Goal: Check status: Check status

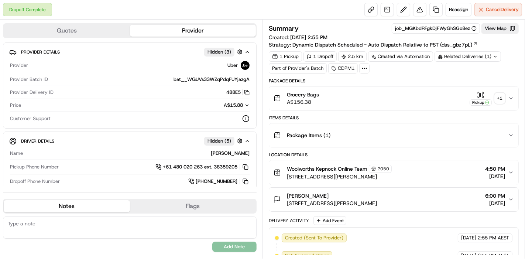
click at [500, 96] on div "+ 1" at bounding box center [500, 98] width 10 height 10
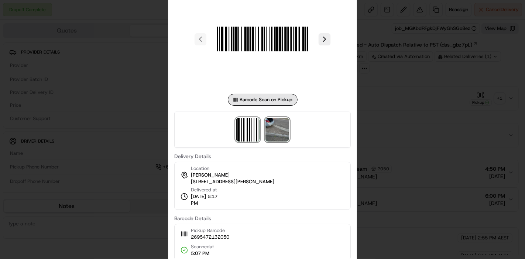
click at [285, 127] on img at bounding box center [277, 130] width 24 height 24
click at [410, 98] on div at bounding box center [262, 129] width 525 height 259
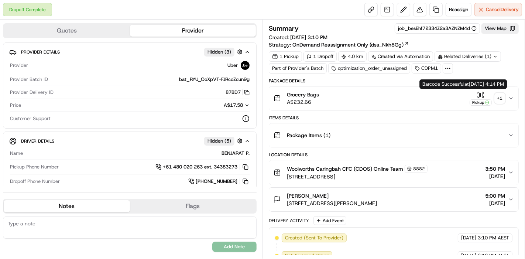
click at [495, 97] on div "+ 1" at bounding box center [500, 98] width 10 height 10
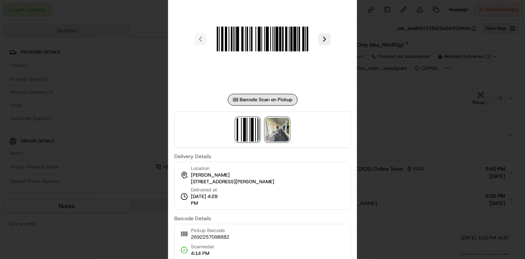
click at [274, 127] on img at bounding box center [277, 130] width 24 height 24
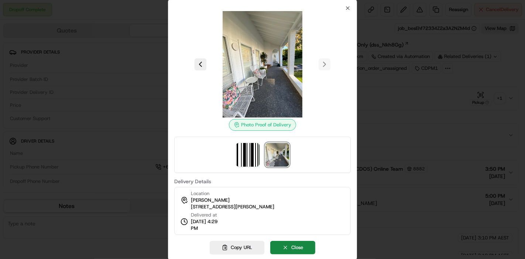
click at [374, 102] on div at bounding box center [262, 129] width 525 height 259
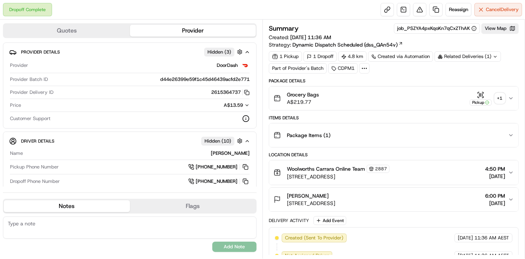
click at [499, 97] on div "+ 1" at bounding box center [500, 98] width 10 height 10
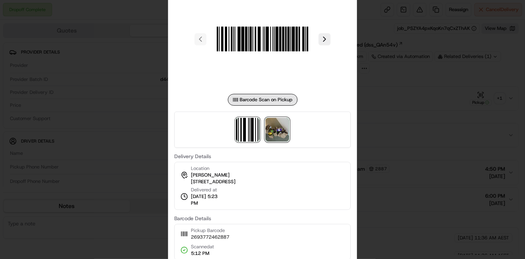
drag, startPoint x: 274, startPoint y: 126, endPoint x: 286, endPoint y: 130, distance: 12.0
click at [275, 126] on img at bounding box center [277, 130] width 24 height 24
click at [412, 109] on div at bounding box center [262, 129] width 525 height 259
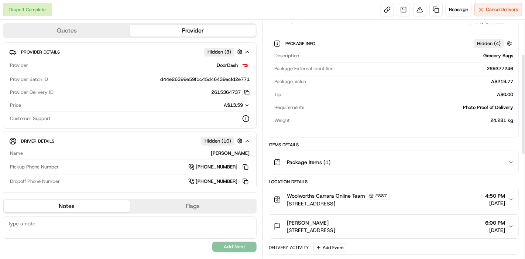
scroll to position [82, 0]
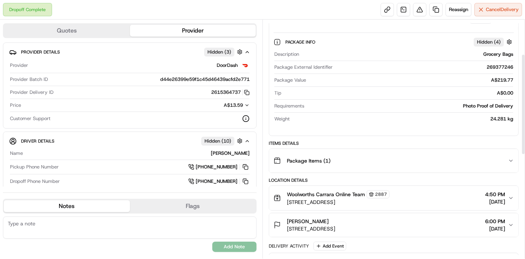
click at [450, 151] on button "Package Items ( 1 )" at bounding box center [393, 161] width 249 height 24
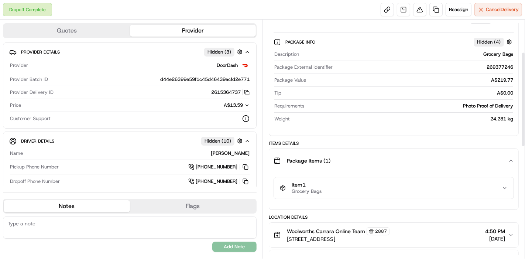
click at [444, 182] on div "Item 1 Grocery Bags" at bounding box center [391, 188] width 222 height 13
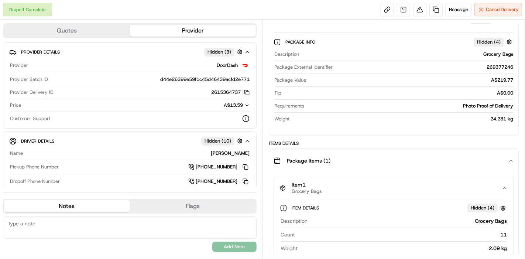
scroll to position [123, 0]
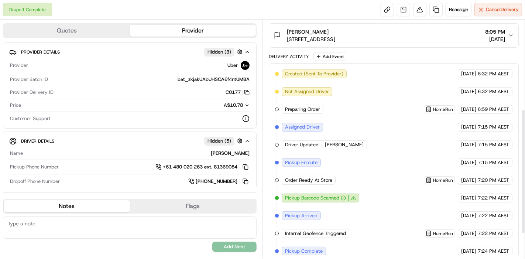
scroll to position [219, 0]
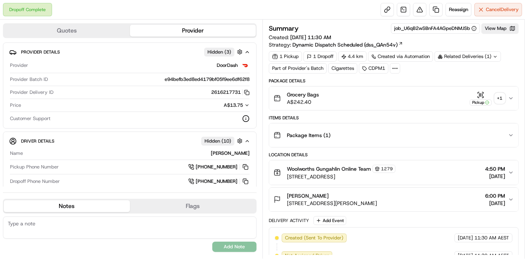
click at [506, 97] on div "Grocery Bags A$242.40 Pickup + 1" at bounding box center [390, 98] width 234 height 15
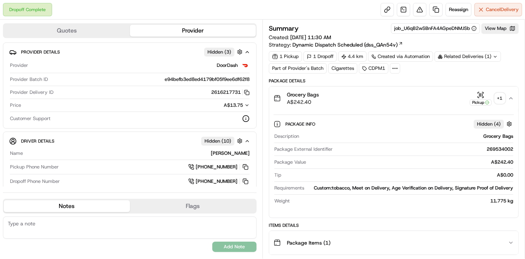
click at [499, 95] on div "+ 1" at bounding box center [500, 98] width 10 height 10
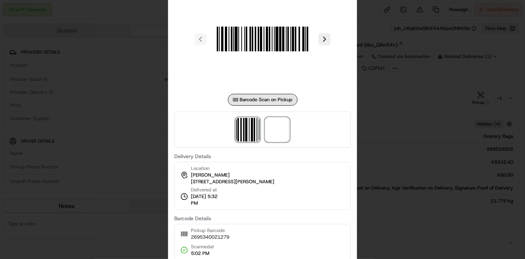
drag, startPoint x: 280, startPoint y: 129, endPoint x: 254, endPoint y: 104, distance: 36.6
click at [280, 129] on span at bounding box center [277, 130] width 24 height 24
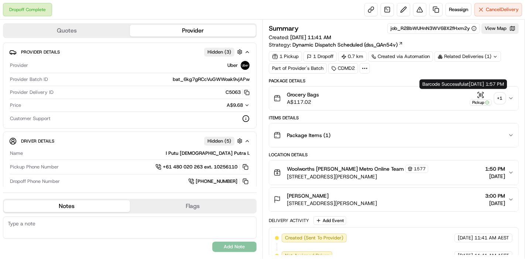
click at [509, 101] on button "Grocery Bags A$117.02 Pickup + 1" at bounding box center [393, 98] width 249 height 24
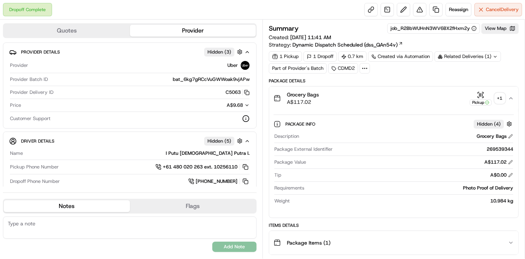
click at [500, 100] on div "+ 1" at bounding box center [500, 98] width 10 height 10
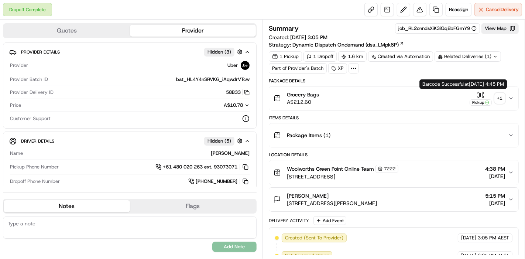
click at [498, 96] on div "+ 1" at bounding box center [500, 98] width 10 height 10
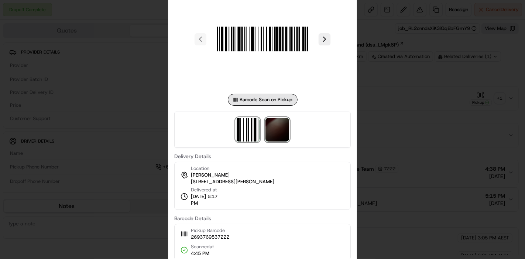
click at [276, 127] on img at bounding box center [277, 130] width 24 height 24
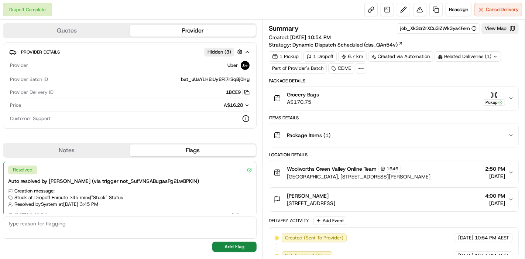
scroll to position [8, 0]
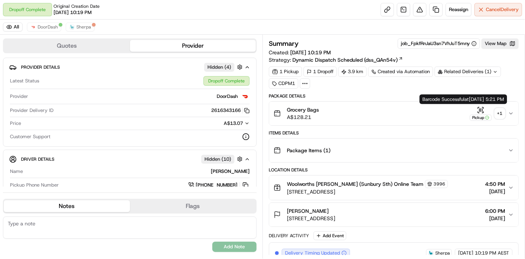
click at [496, 111] on div "+ 1" at bounding box center [500, 113] width 10 height 10
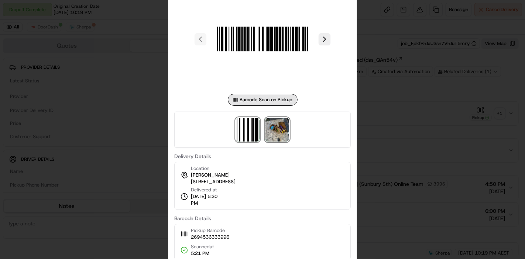
click at [272, 123] on img at bounding box center [277, 130] width 24 height 24
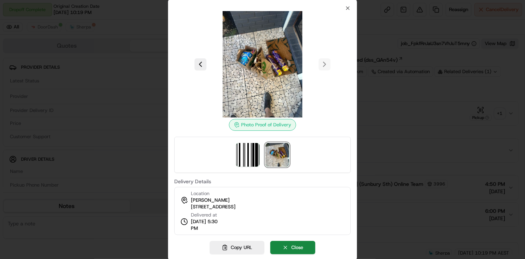
click at [444, 143] on div at bounding box center [262, 129] width 525 height 259
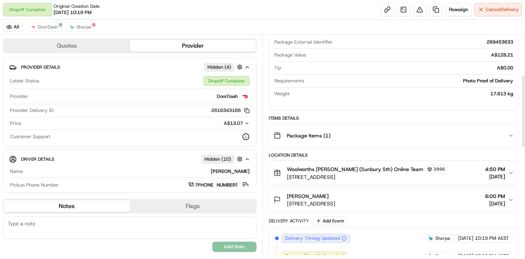
scroll to position [123, 0]
click at [434, 142] on button "Package Items ( 1 )" at bounding box center [393, 135] width 249 height 24
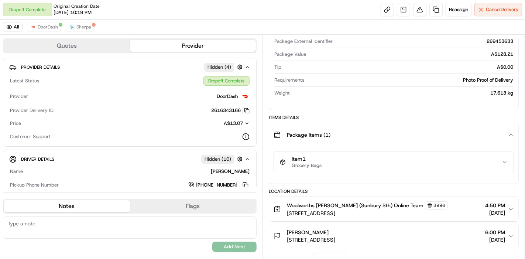
click at [430, 164] on div "Item 1 Grocery Bags" at bounding box center [391, 162] width 222 height 13
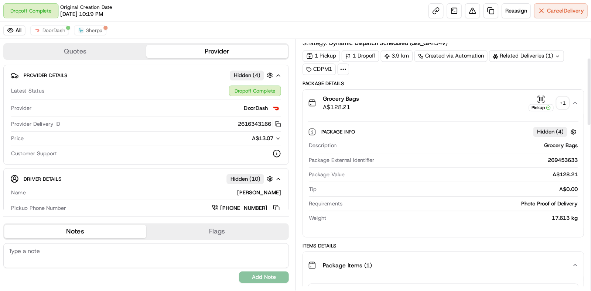
scroll to position [0, 0]
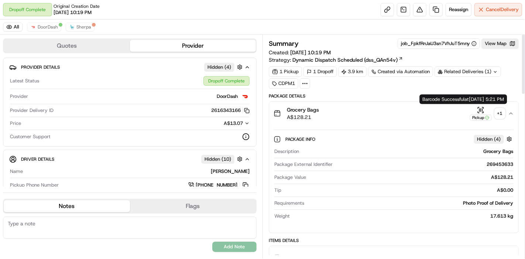
click at [499, 109] on div "+ 1" at bounding box center [500, 113] width 10 height 10
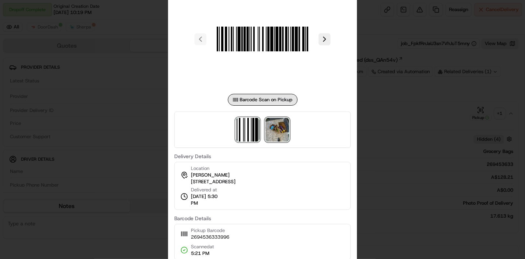
click at [277, 131] on img at bounding box center [277, 130] width 24 height 24
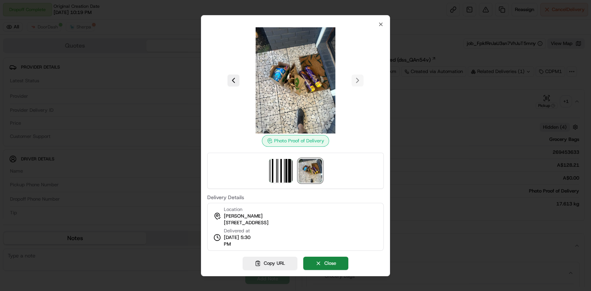
click at [176, 106] on div at bounding box center [295, 145] width 591 height 291
